Goal: Task Accomplishment & Management: Manage account settings

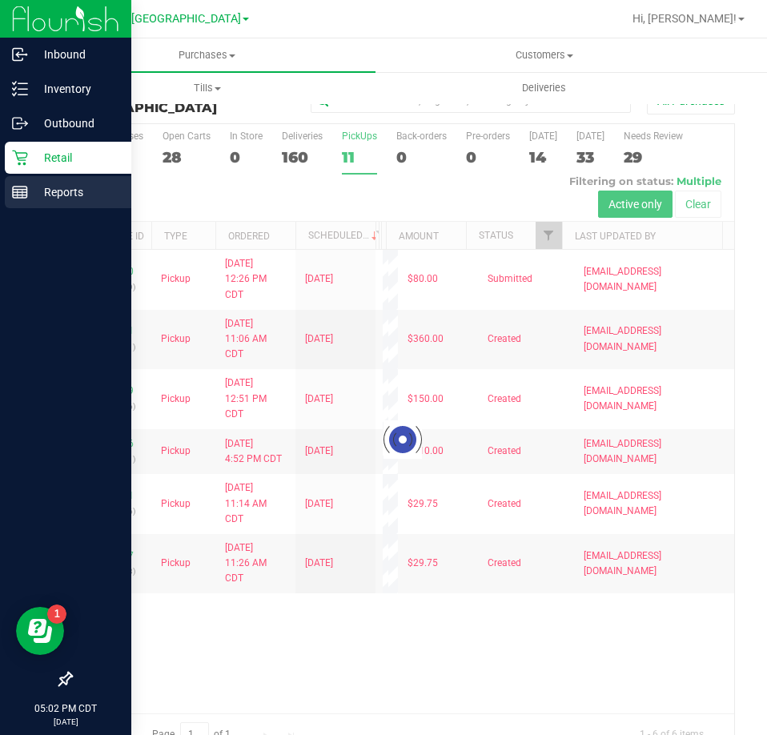
click at [25, 190] on line at bounding box center [20, 190] width 14 height 0
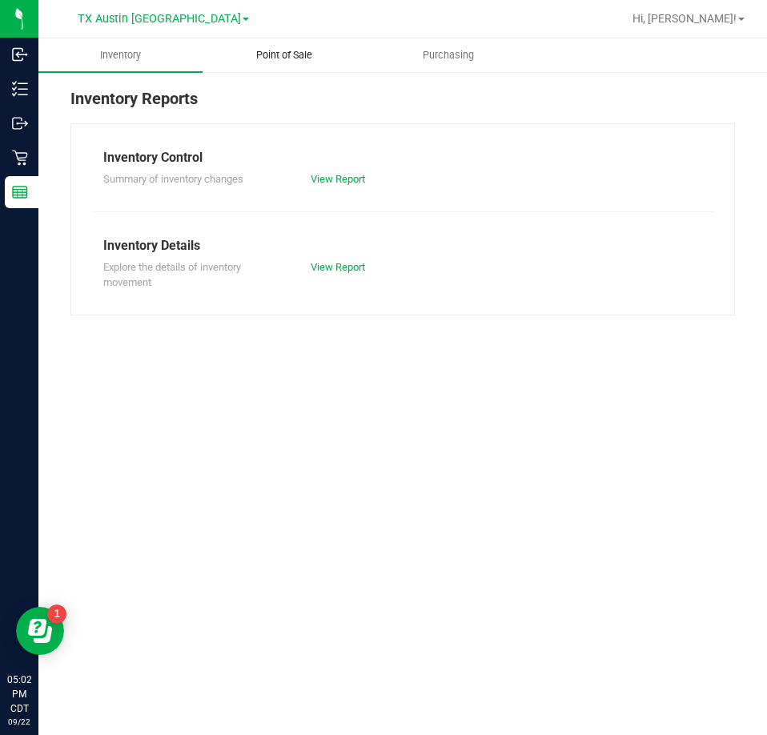
click at [270, 54] on span "Point of Sale" at bounding box center [284, 55] width 99 height 14
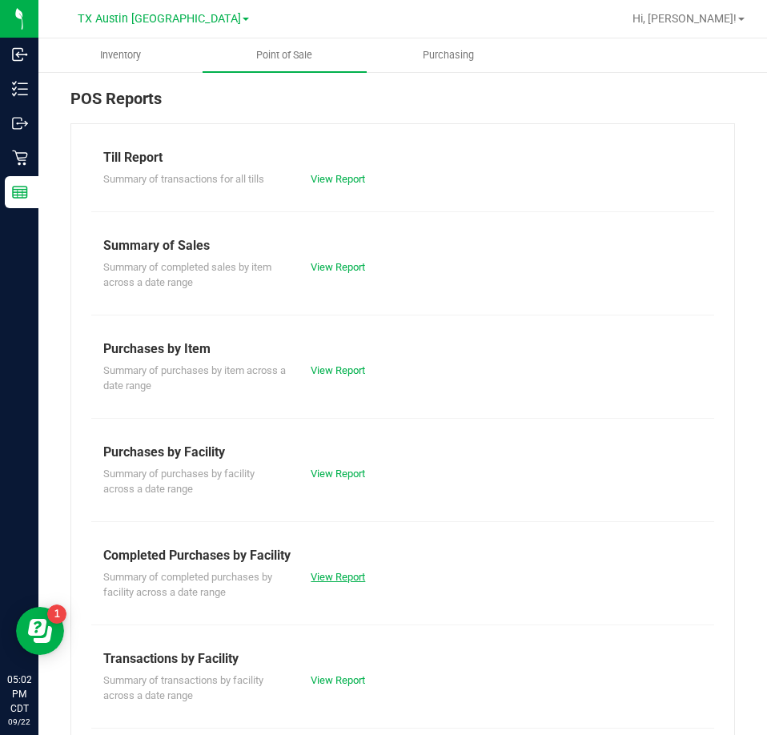
click at [348, 581] on link "View Report" at bounding box center [338, 577] width 54 height 12
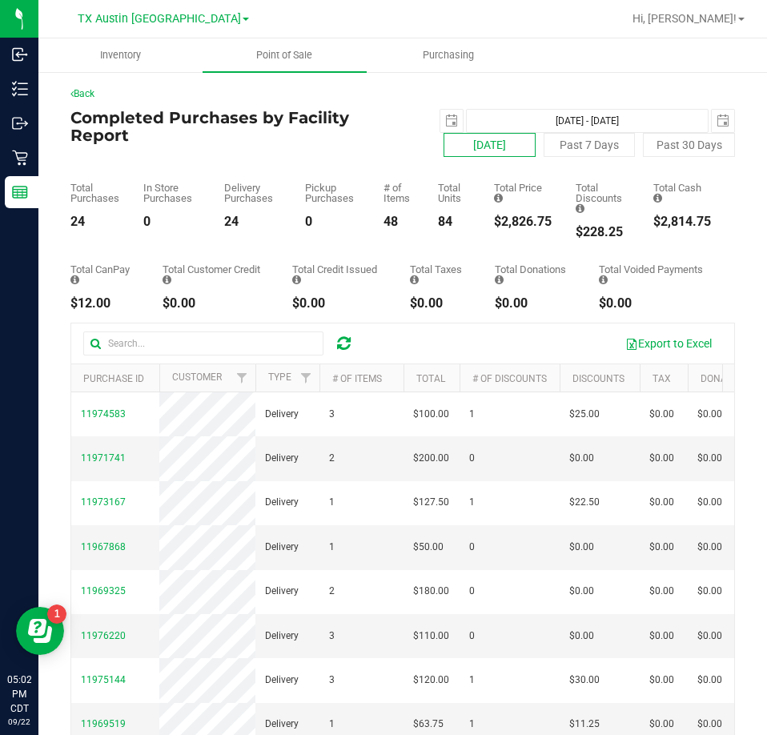
click at [493, 151] on button "[DATE]" at bounding box center [490, 145] width 92 height 24
click at [155, 21] on span "TX Austin [GEOGRAPHIC_DATA]" at bounding box center [159, 19] width 163 height 14
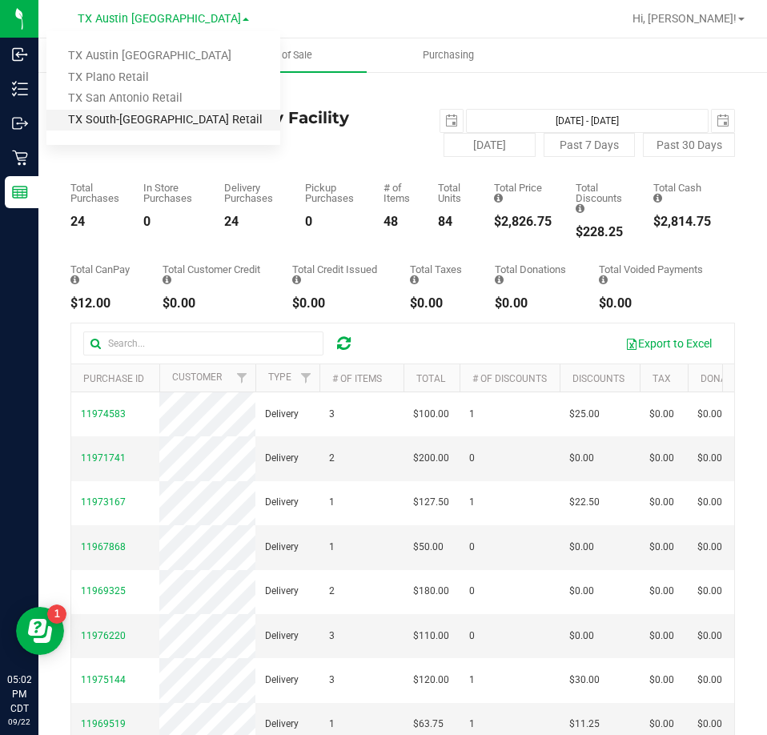
click at [131, 119] on link "TX South-[GEOGRAPHIC_DATA] Retail" at bounding box center [163, 121] width 234 height 22
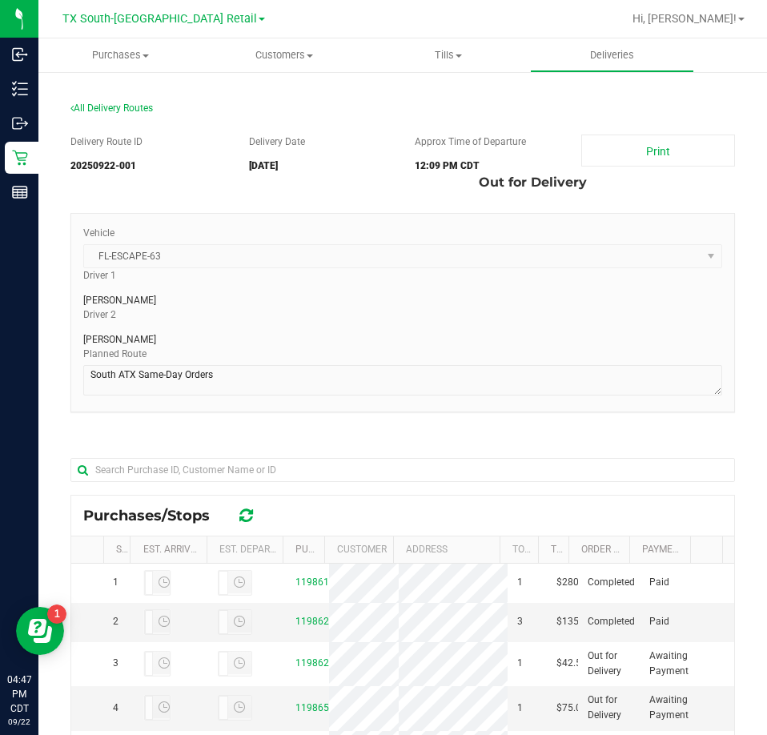
scroll to position [376, 0]
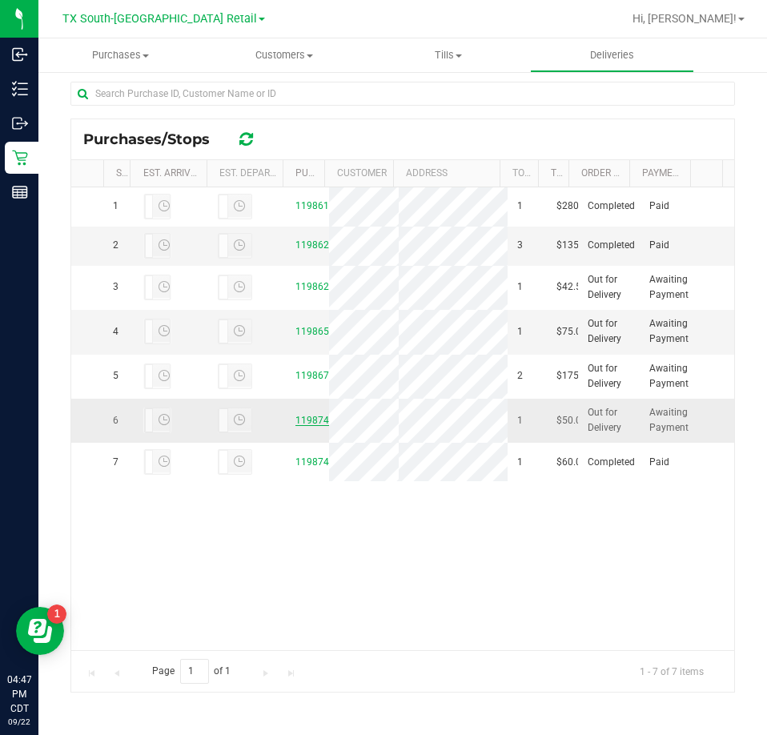
click at [316, 426] on link "11987402" at bounding box center [318, 420] width 45 height 11
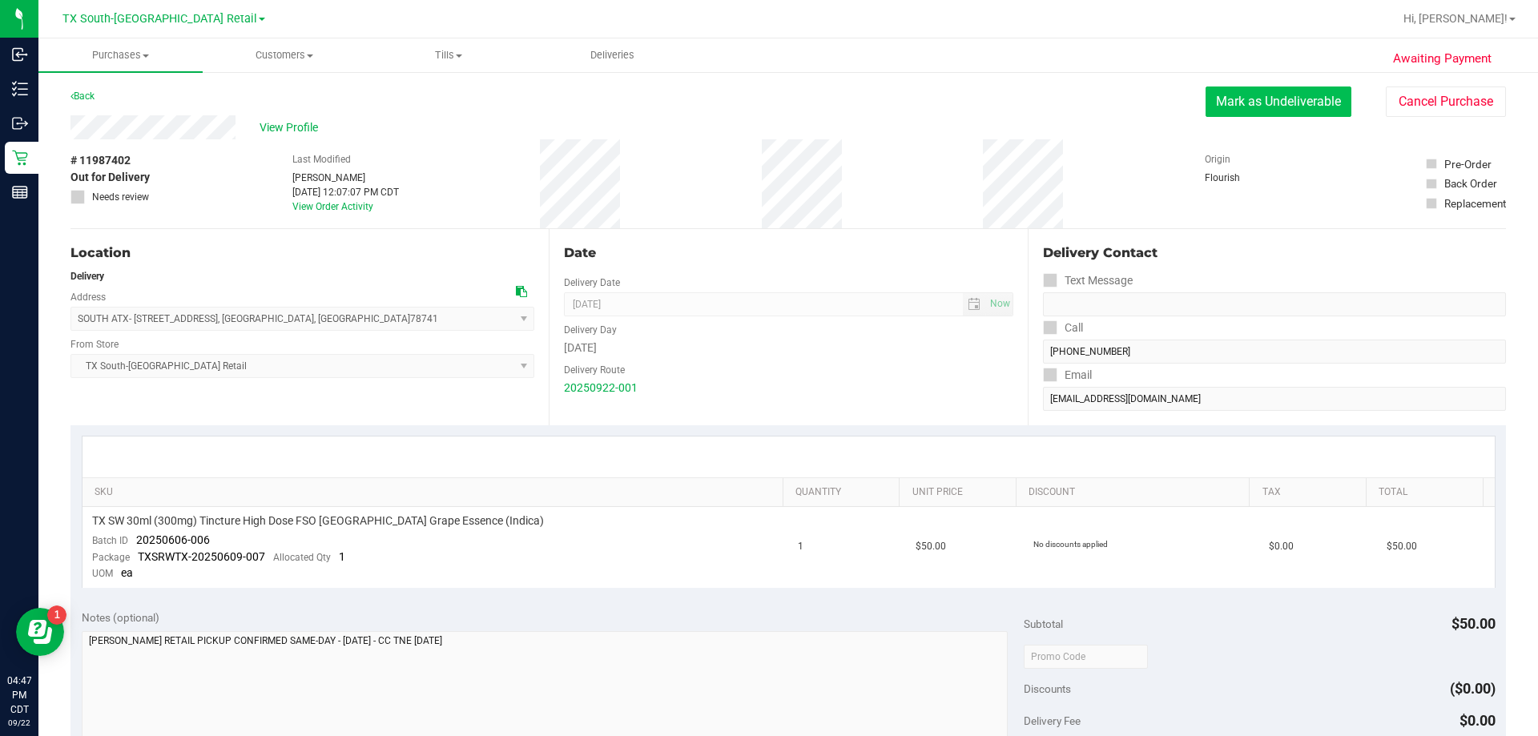
click at [767, 110] on button "Mark as Undeliverable" at bounding box center [1279, 102] width 146 height 30
click at [767, 107] on button "Mark as Packed" at bounding box center [1291, 102] width 120 height 30
click at [767, 97] on button "Send Back to Created" at bounding box center [1281, 102] width 142 height 30
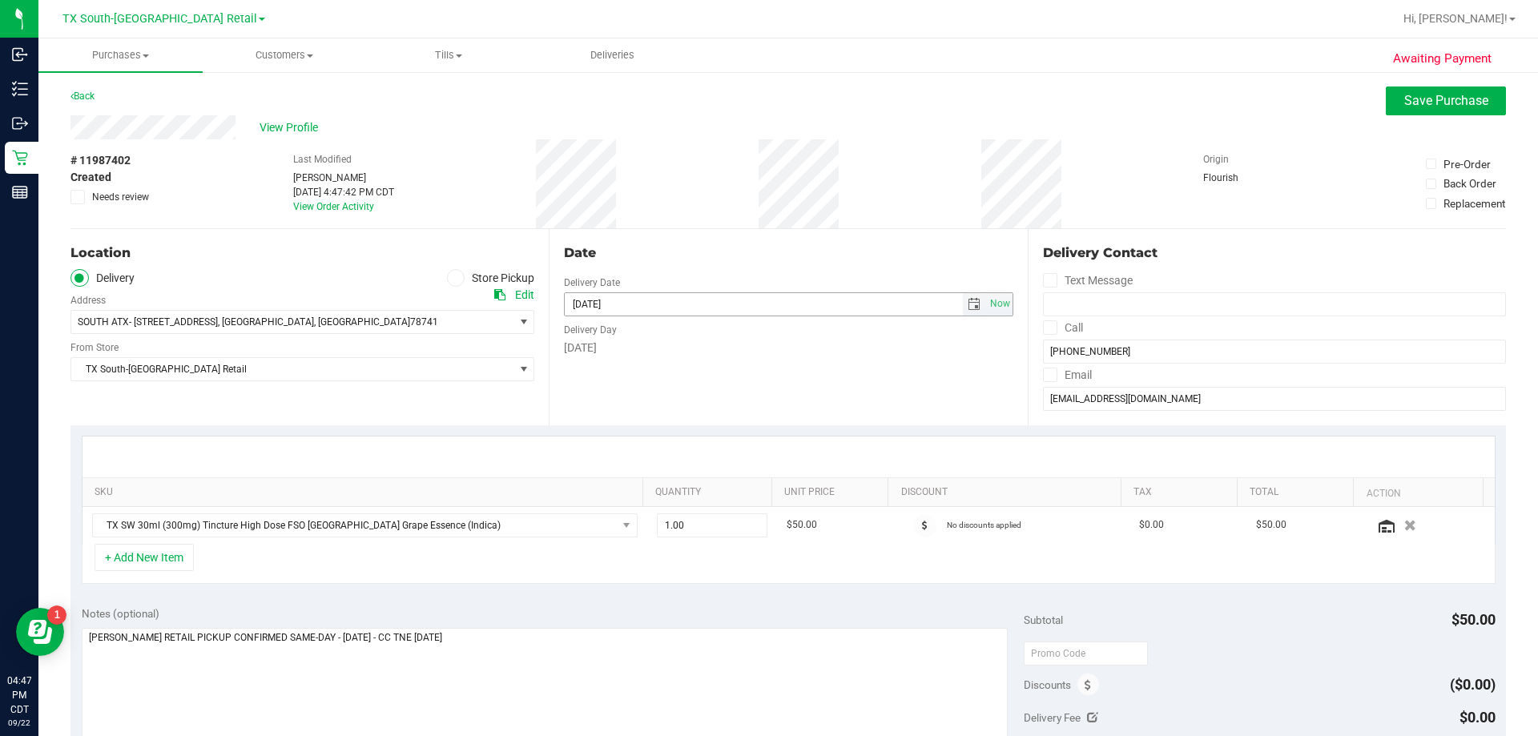
click at [767, 313] on span "select" at bounding box center [974, 304] width 23 height 22
click at [626, 474] on link "23" at bounding box center [621, 466] width 23 height 25
type input "09/23/2025"
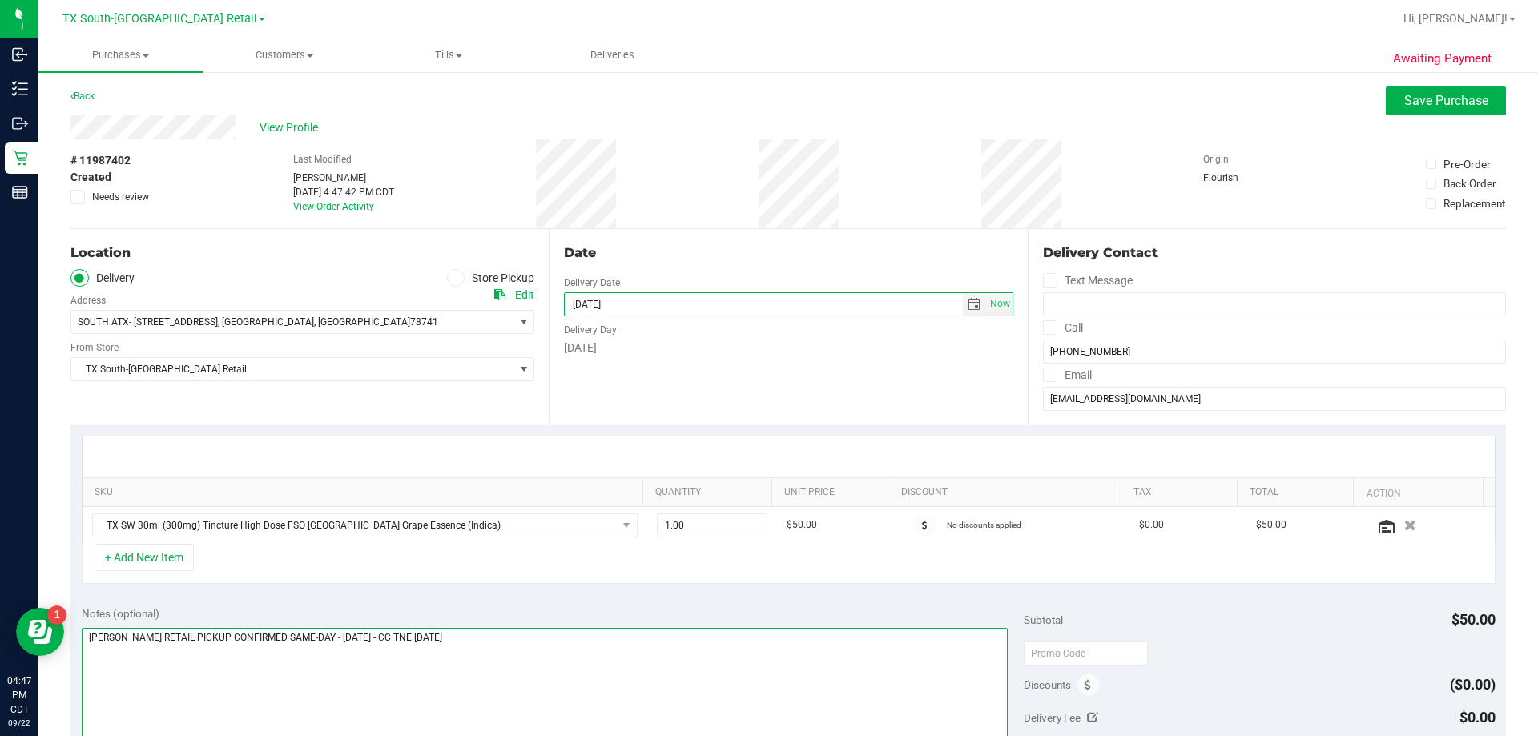
click at [485, 656] on textarea at bounding box center [545, 705] width 927 height 154
type textarea "S. AUSTIN RETAIL PICKUP CONFIRMED SAME-DAY - 9/22/25 - CC TNE 09/22/2025 R/S'd …"
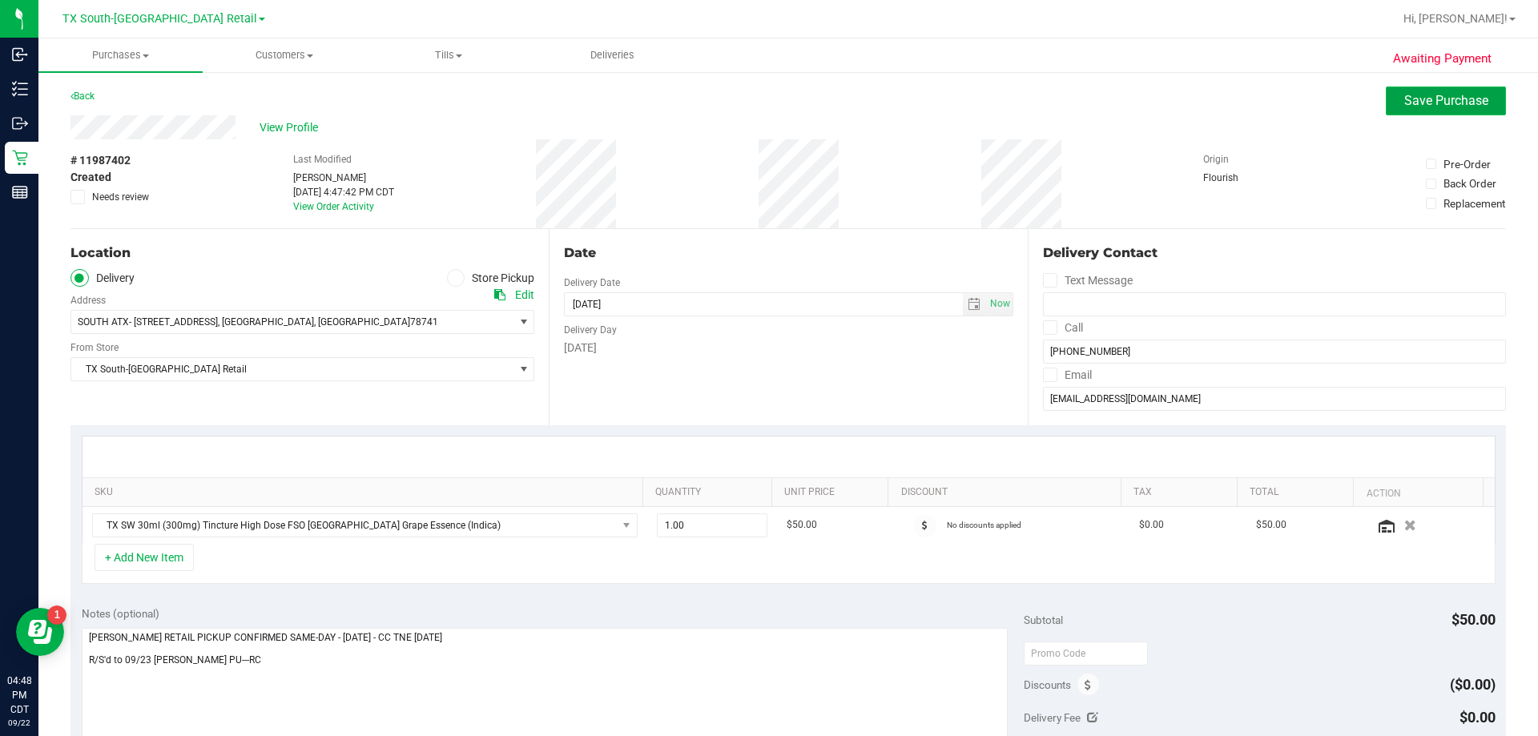
click at [767, 105] on span "Save Purchase" at bounding box center [1446, 100] width 84 height 15
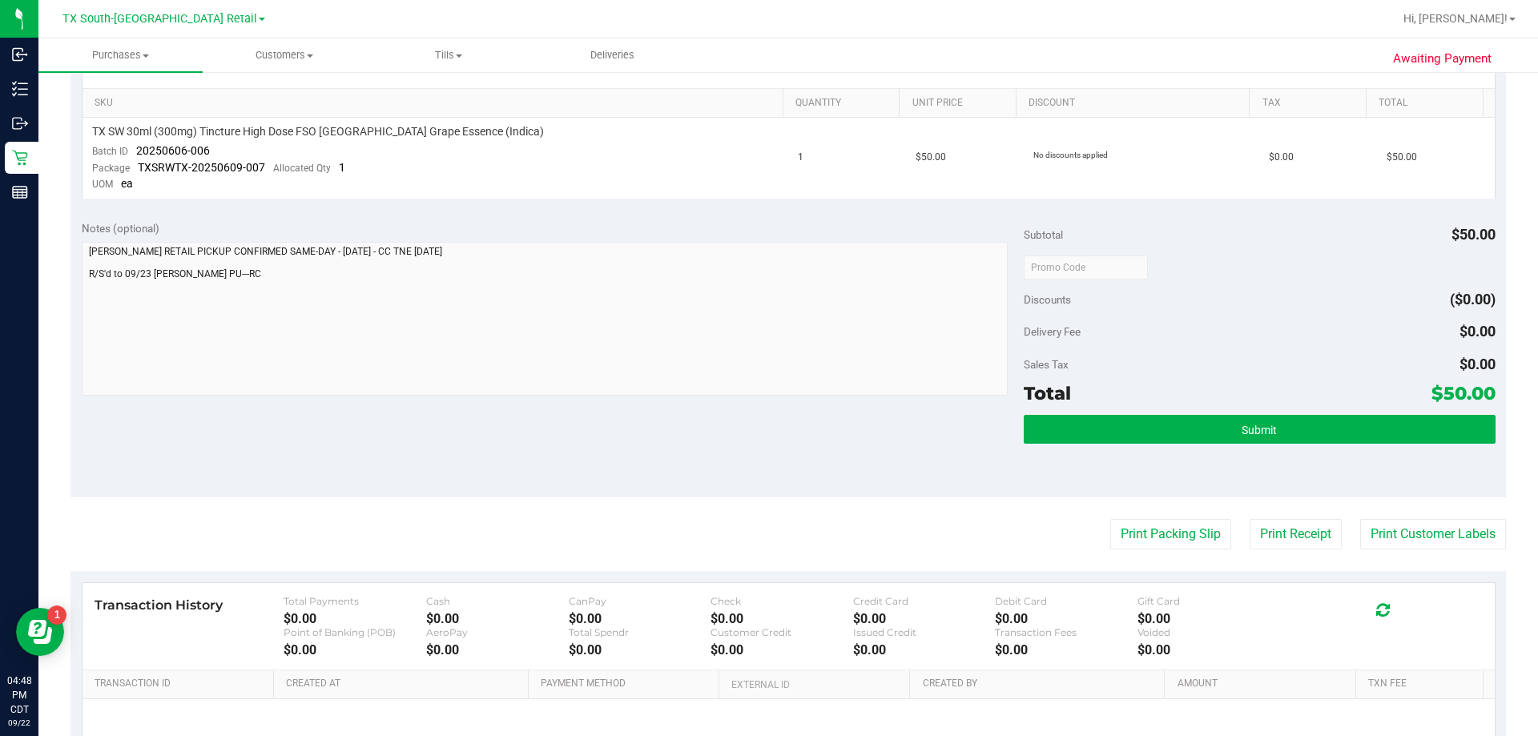
scroll to position [556, 0]
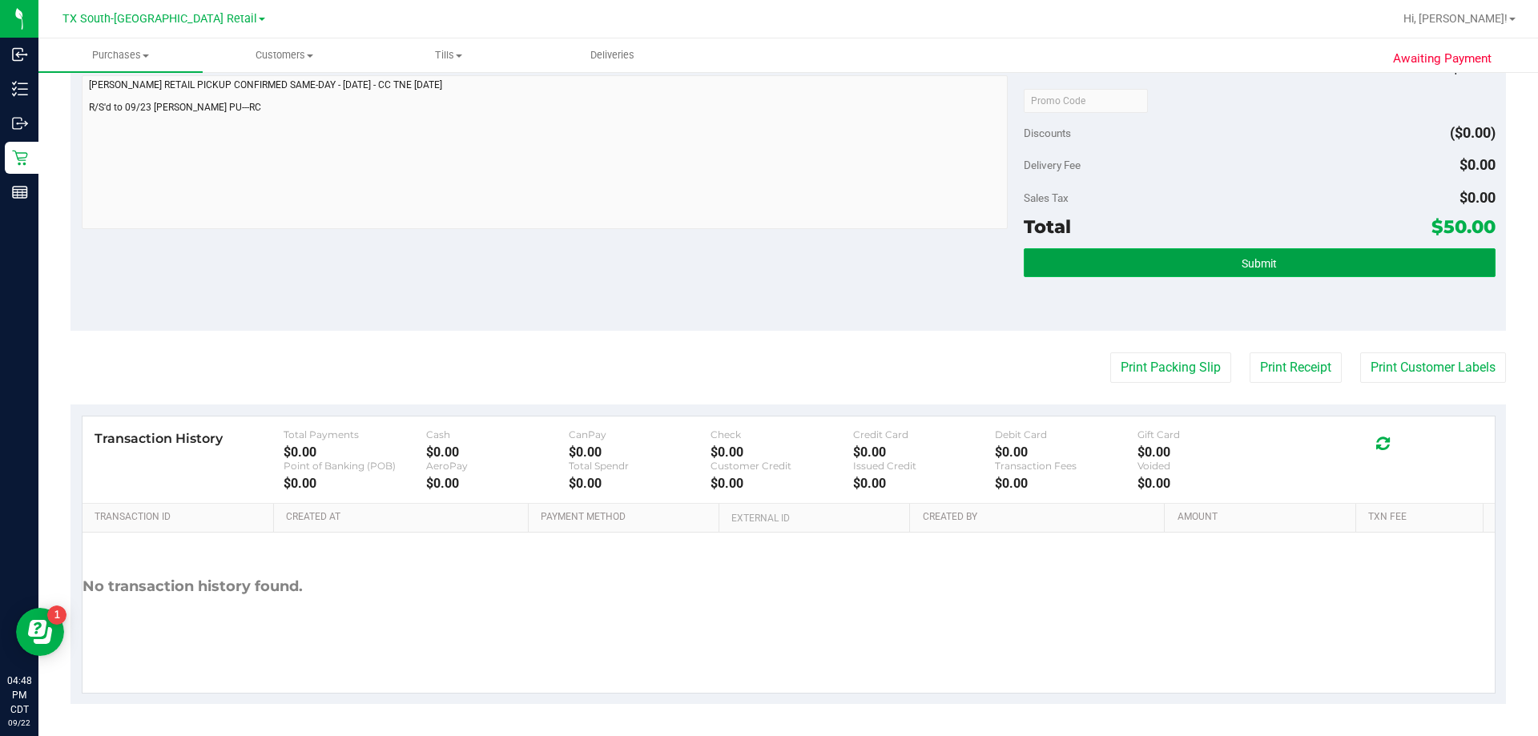
click at [767, 271] on button "Submit" at bounding box center [1259, 262] width 471 height 29
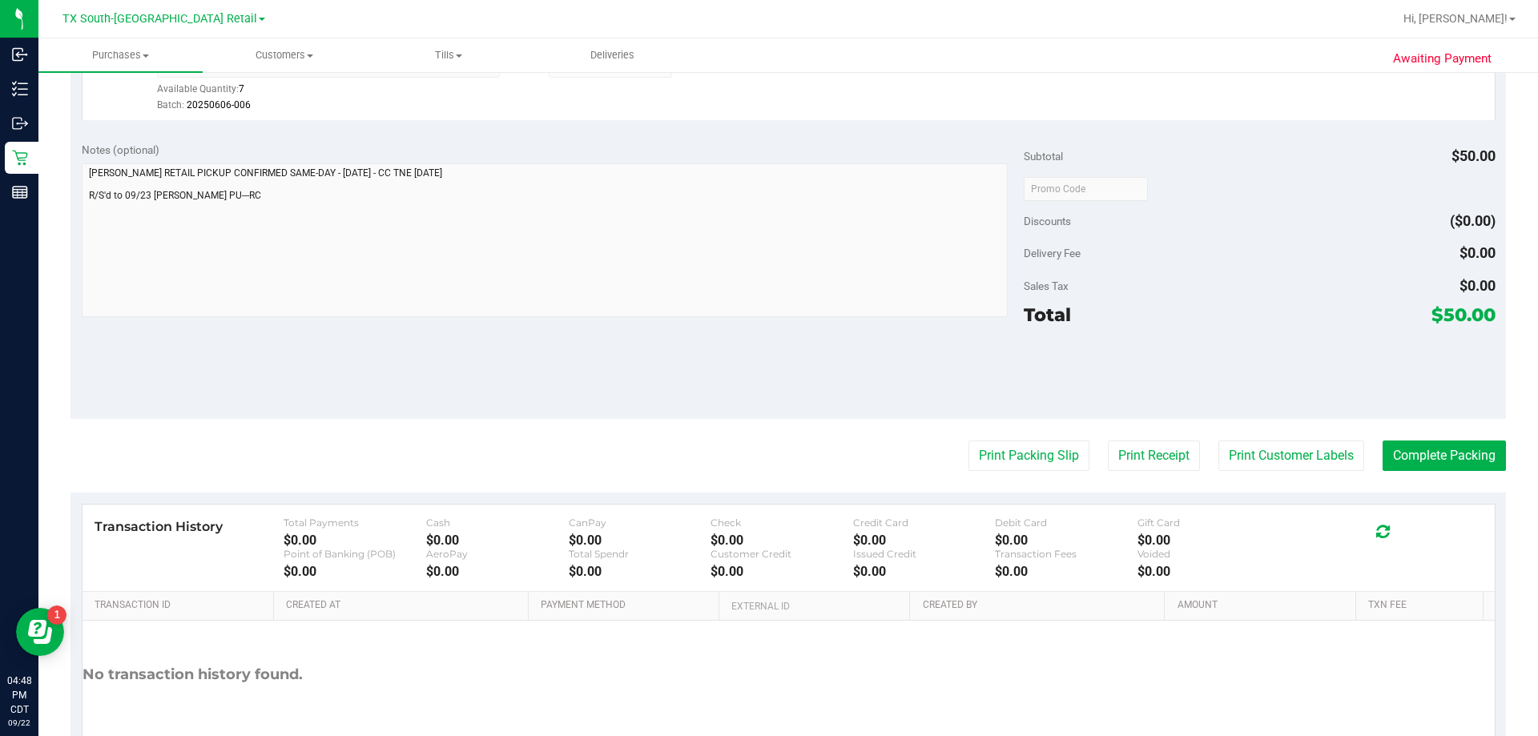
scroll to position [481, 0]
click at [767, 456] on button "Complete Packing" at bounding box center [1444, 454] width 123 height 30
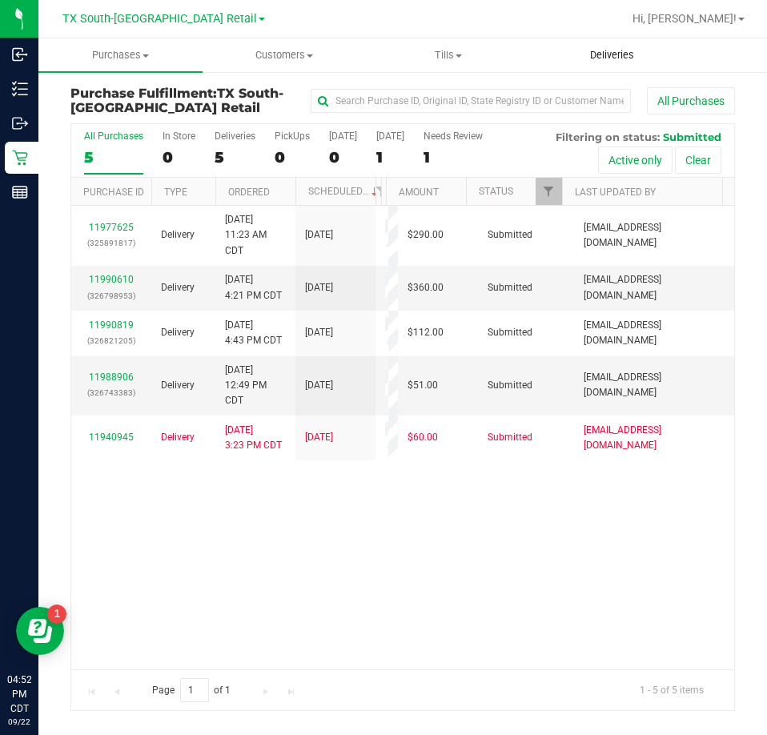
click at [601, 62] on span "Deliveries" at bounding box center [612, 55] width 87 height 14
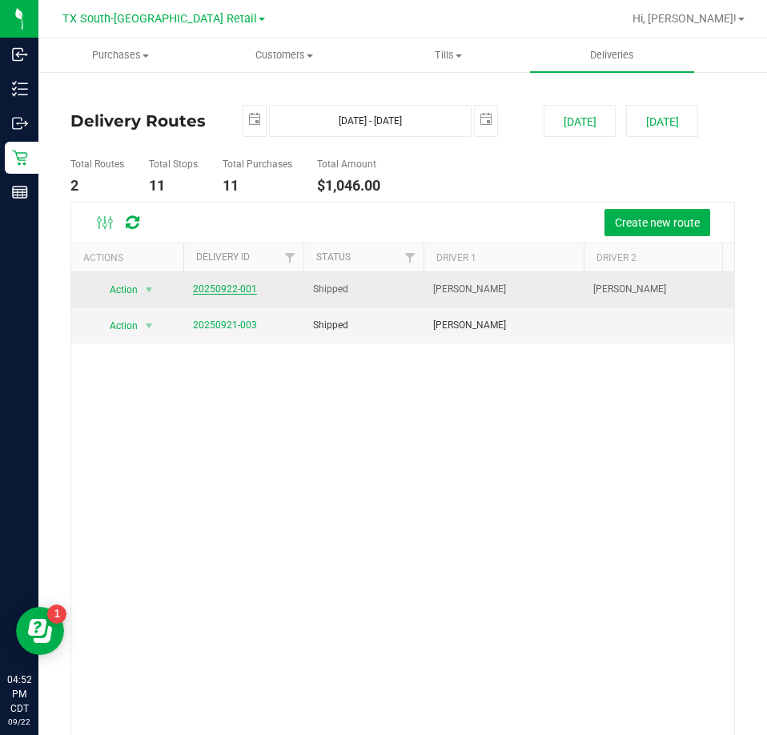
click at [222, 290] on link "20250922-001" at bounding box center [225, 289] width 64 height 11
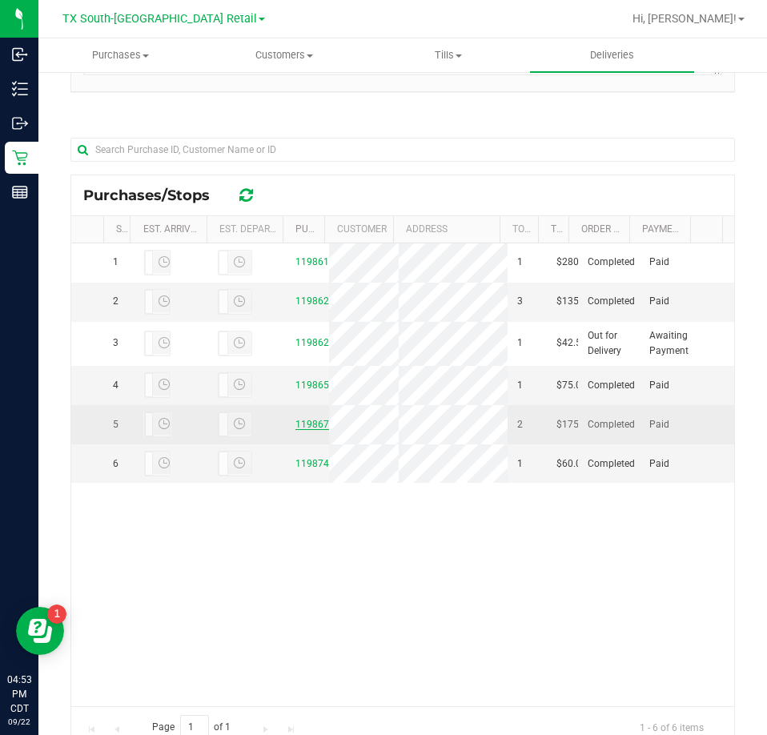
scroll to position [376, 0]
